Goal: Task Accomplishment & Management: Manage account settings

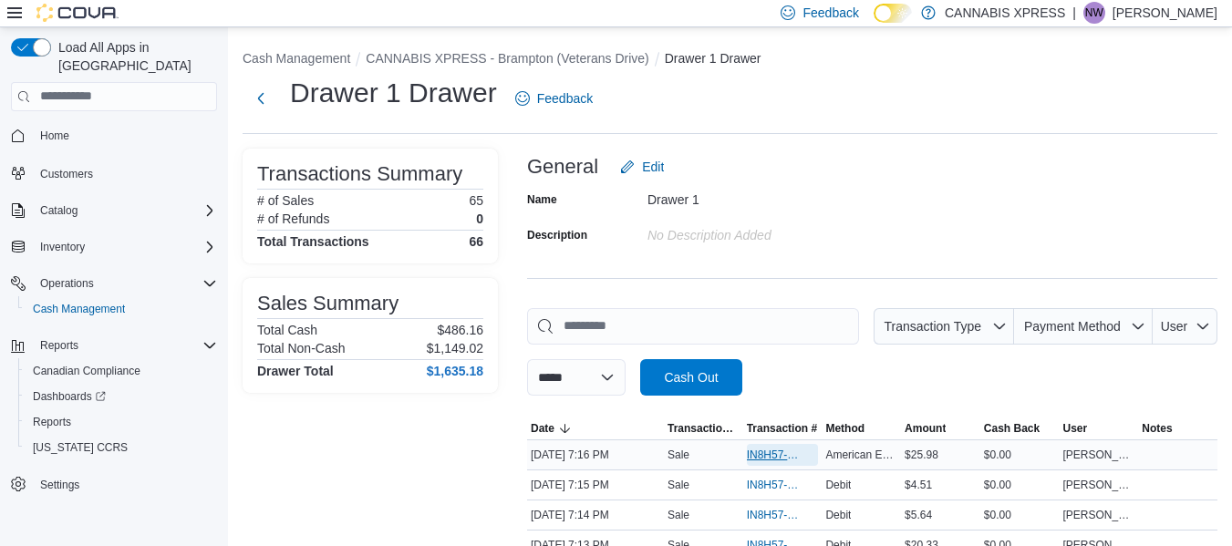
click at [781, 458] on span "IN8H57-776015" at bounding box center [774, 455] width 54 height 15
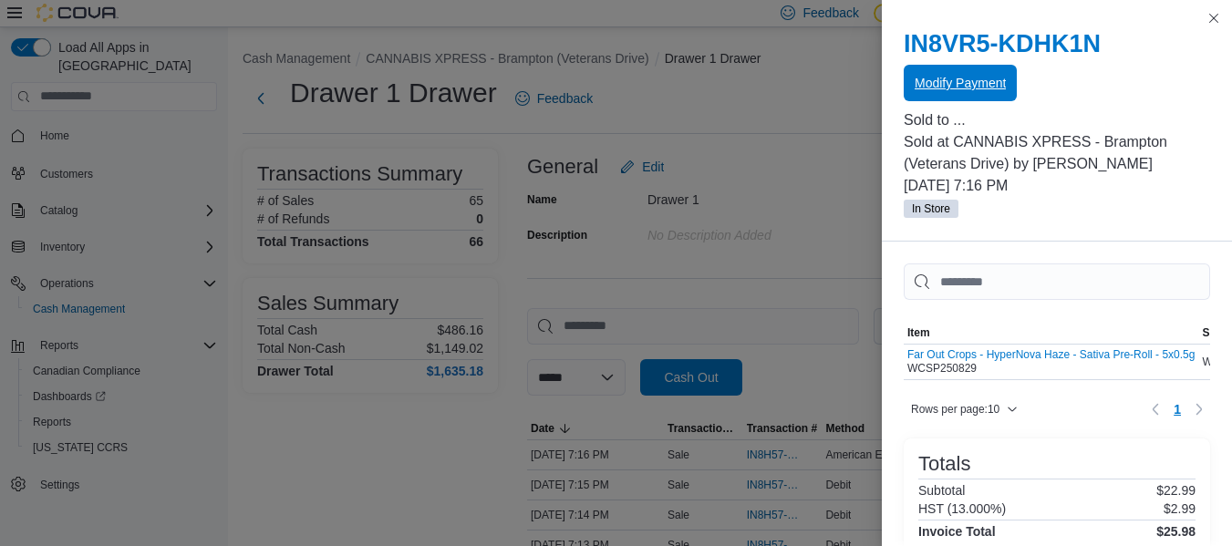
click at [971, 82] on span "Modify Payment" at bounding box center [960, 83] width 91 height 18
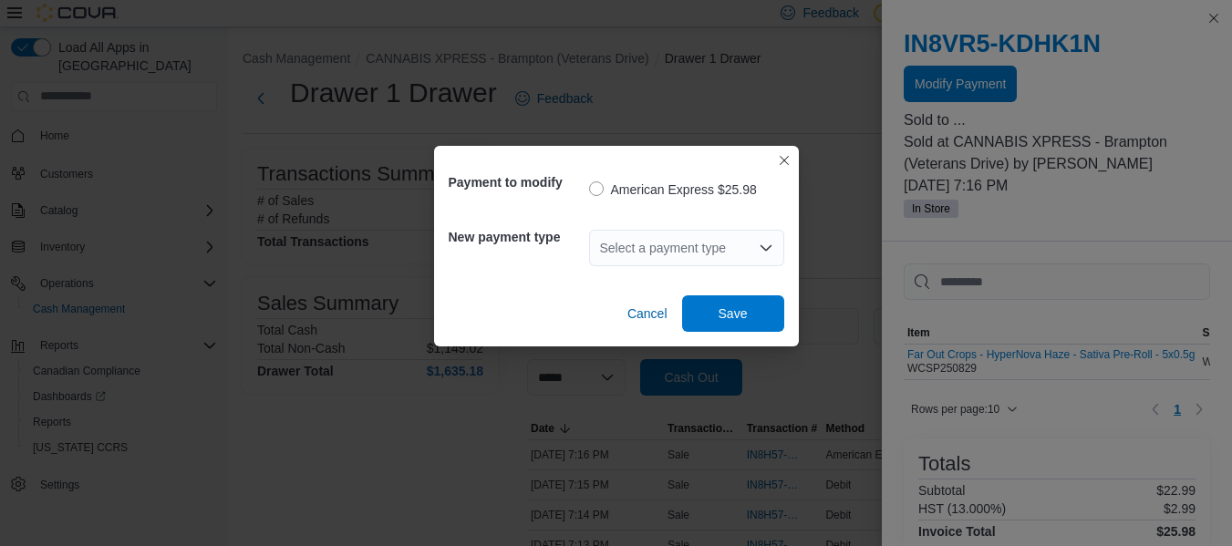
click at [669, 241] on div "Select a payment type" at bounding box center [686, 248] width 195 height 36
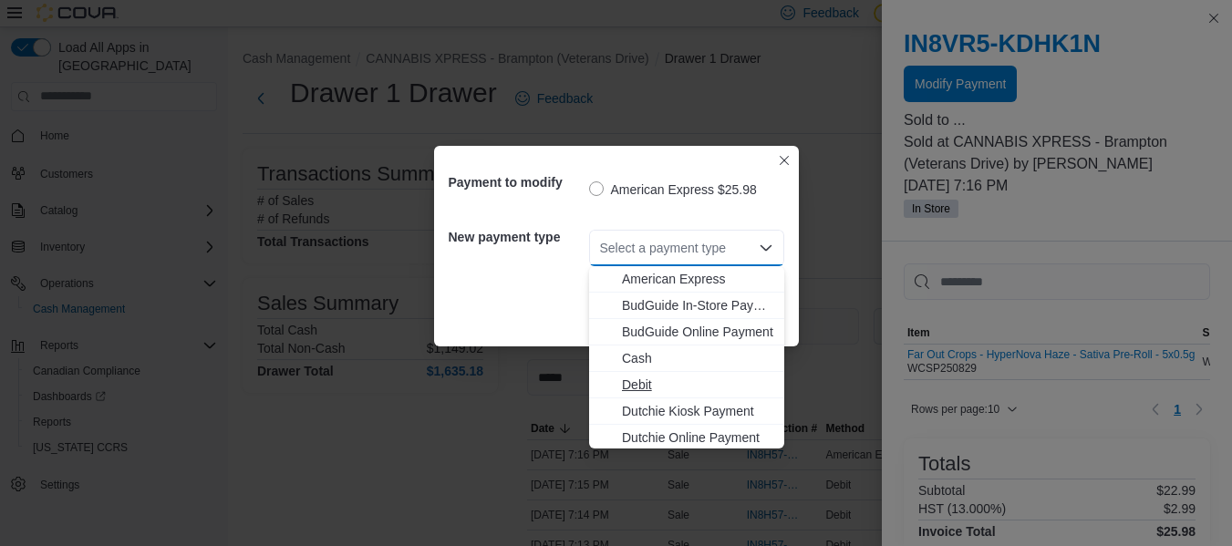
click at [645, 389] on span "Debit" at bounding box center [697, 385] width 151 height 18
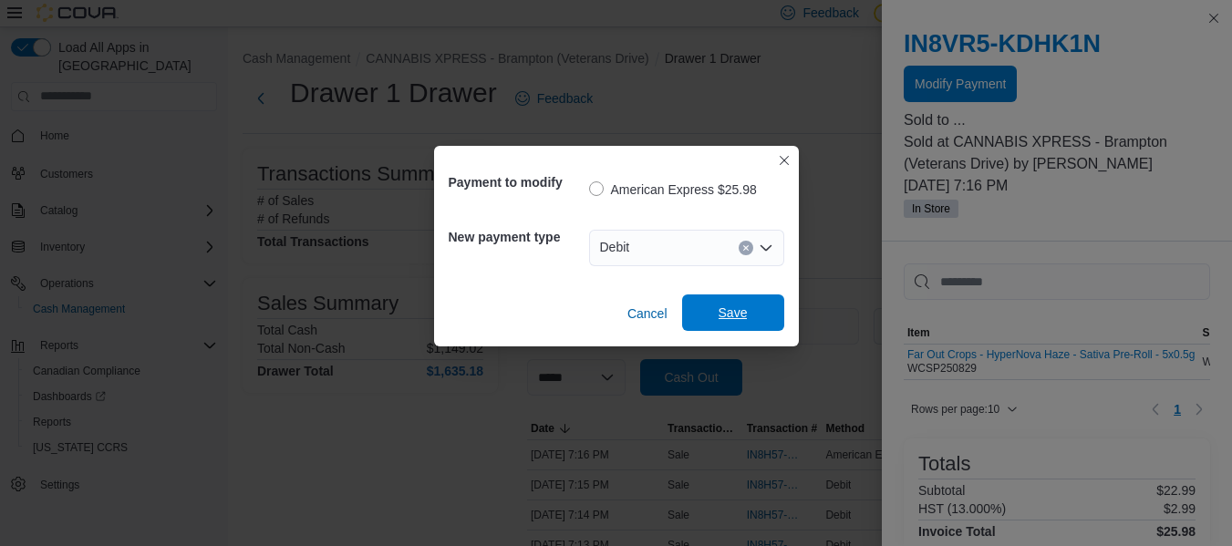
click at [744, 311] on span "Save" at bounding box center [733, 313] width 29 height 18
